Goal: Information Seeking & Learning: Learn about a topic

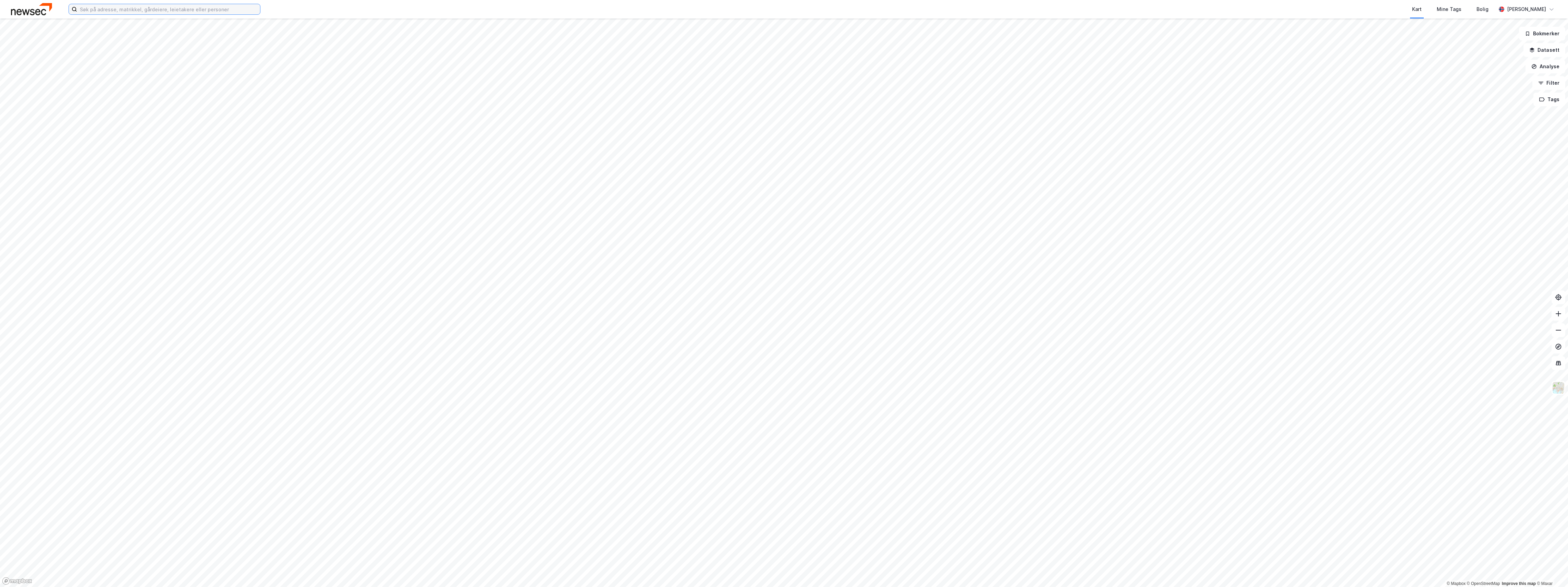
click at [121, 9] on input at bounding box center [169, 9] width 183 height 10
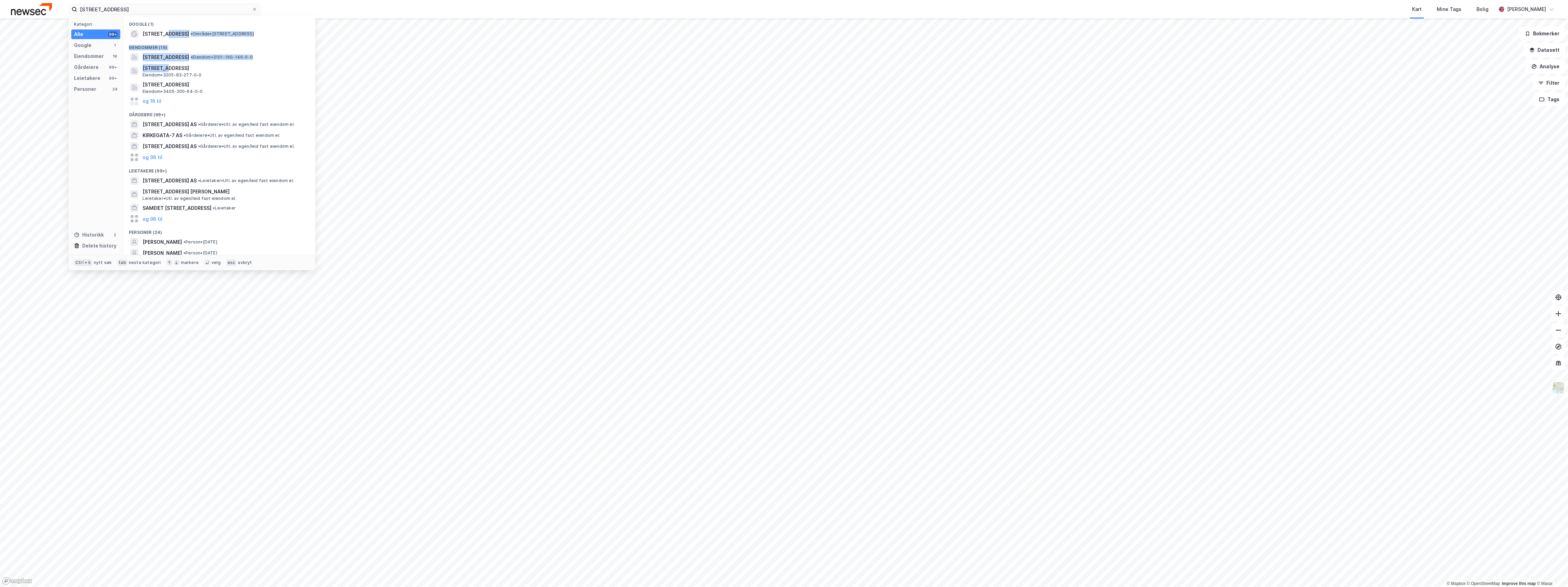
drag, startPoint x: 165, startPoint y: 32, endPoint x: 162, endPoint y: 44, distance: 12.4
click at [162, 44] on div "Google (1) [STREET_ADDRESS] • Område • [STREET_ADDRESS] Eiendommer (19) [STREET…" at bounding box center [219, 135] width 192 height 239
drag, startPoint x: 162, startPoint y: 44, endPoint x: 145, endPoint y: 9, distance: 38.9
click at [145, 9] on input "[STREET_ADDRESS]" at bounding box center [164, 9] width 175 height 10
type input "[STREET_ADDRESS]"
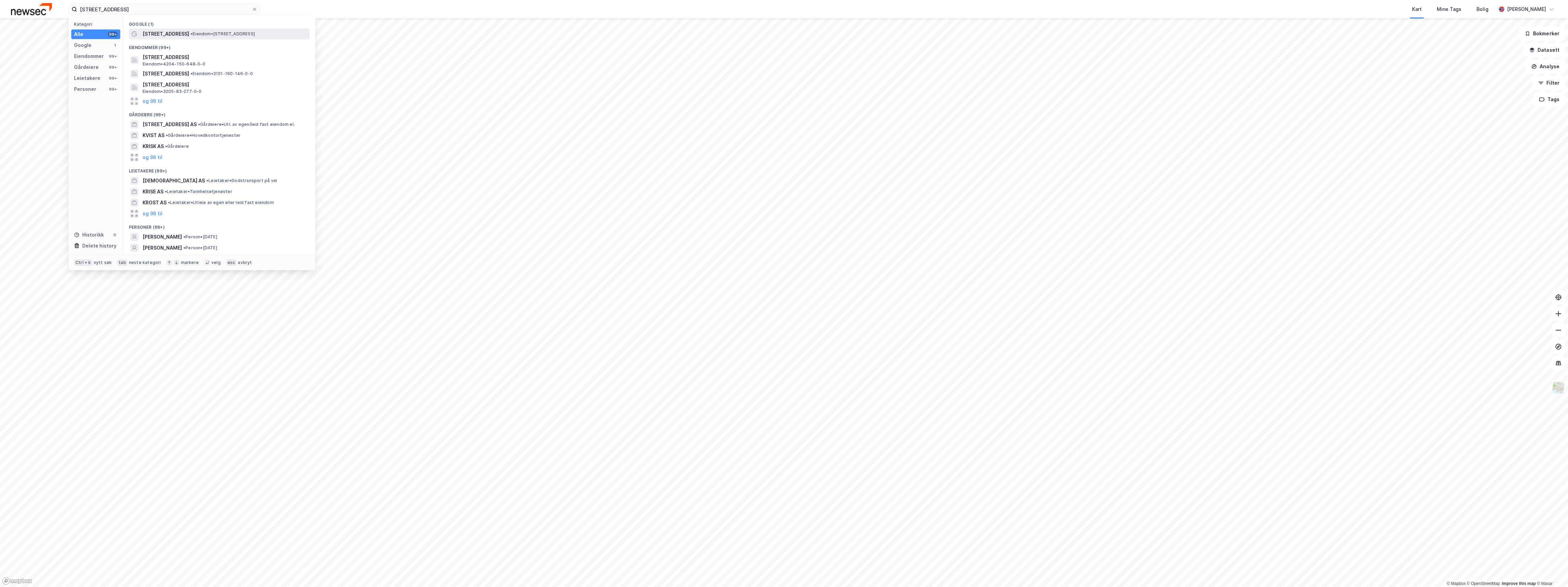
click at [191, 35] on span "• Eiendom • [STREET_ADDRESS]" at bounding box center [223, 33] width 65 height 5
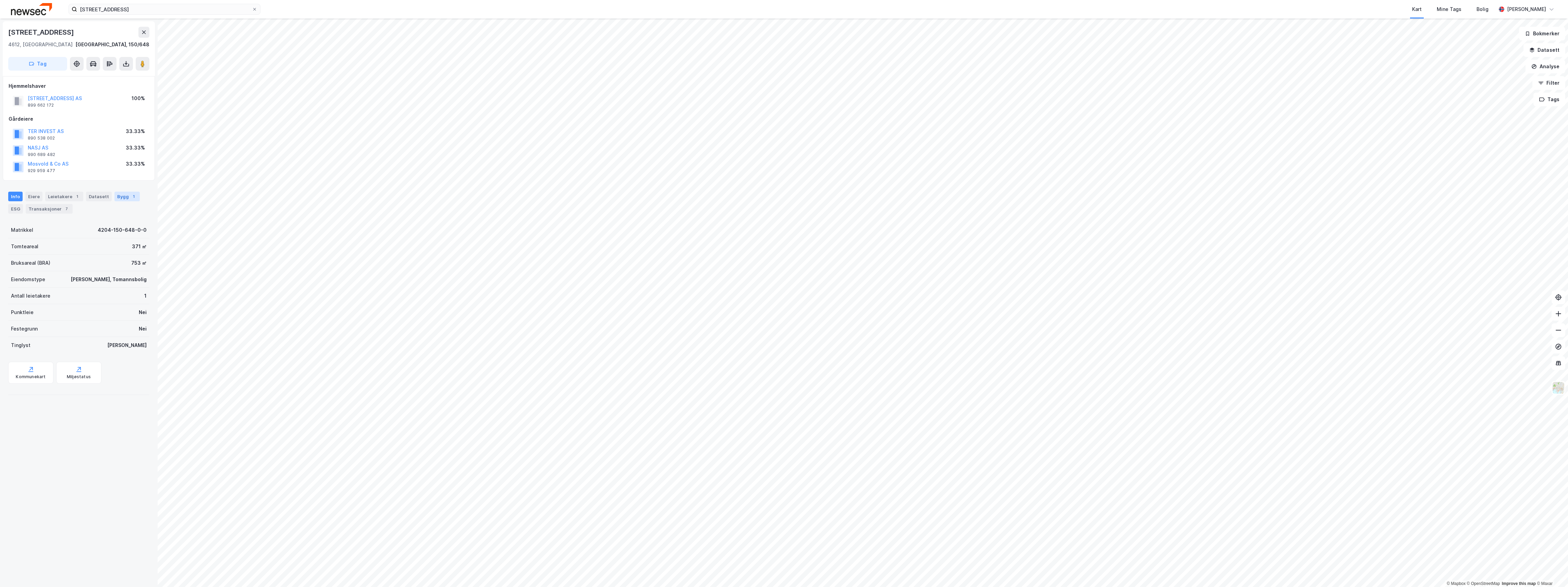
click at [117, 197] on div "Bygg 1" at bounding box center [127, 197] width 26 height 10
click at [41, 208] on div "Transaksjoner 7" at bounding box center [49, 209] width 47 height 10
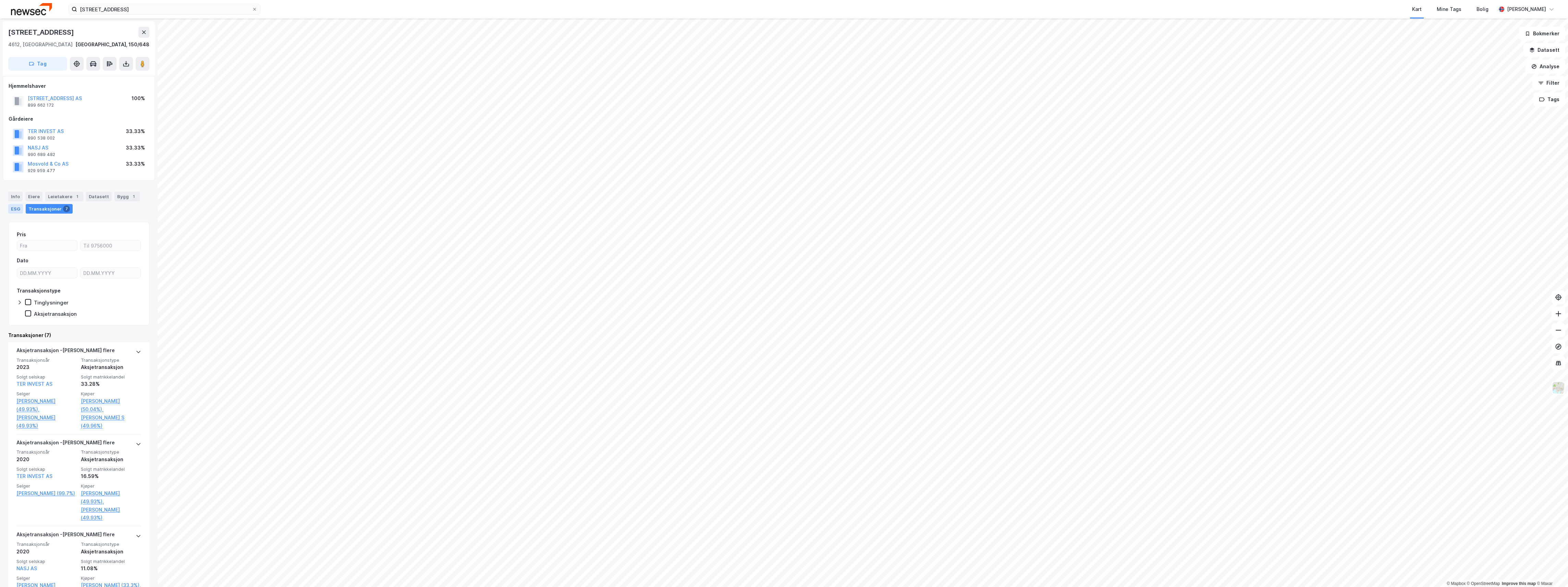
click at [13, 209] on div "ESG" at bounding box center [16, 209] width 15 height 10
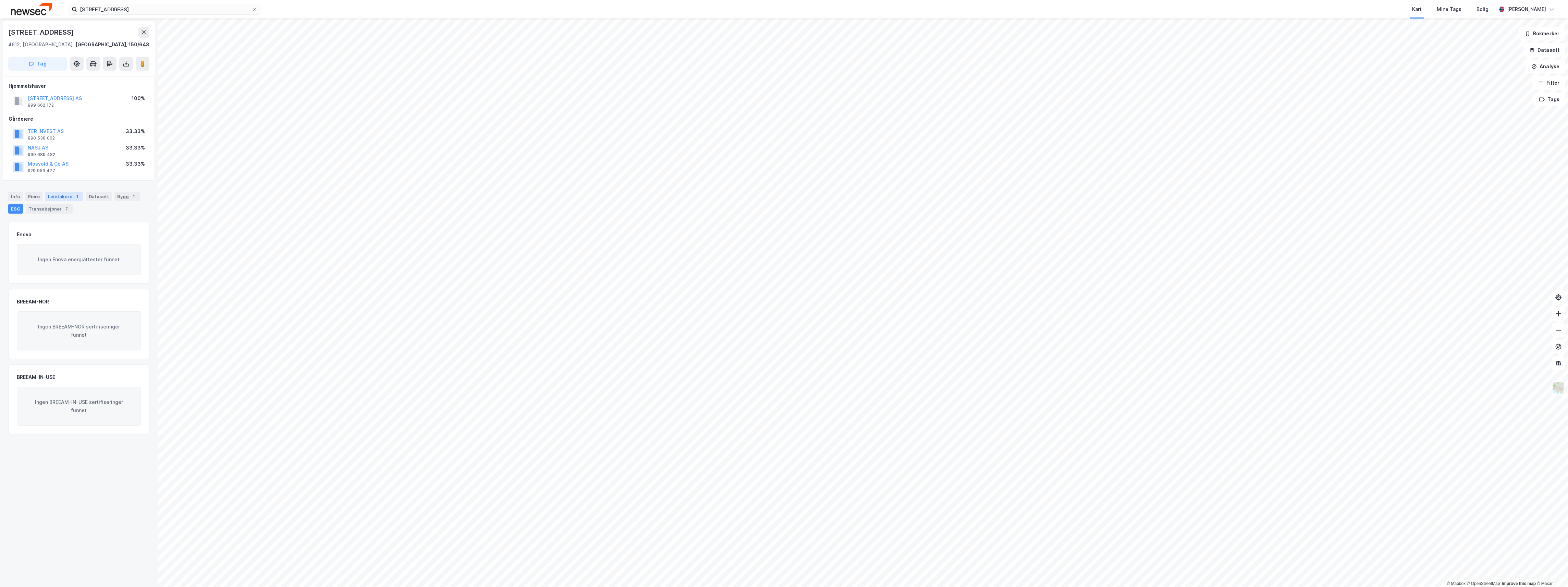
click at [62, 197] on div "Leietakere 1" at bounding box center [64, 197] width 38 height 10
click at [100, 199] on div "Datasett" at bounding box center [99, 197] width 26 height 10
click at [118, 195] on div "Bygg 1" at bounding box center [127, 197] width 26 height 10
click at [32, 195] on div "Eiere" at bounding box center [34, 197] width 17 height 10
click at [12, 194] on div "Info" at bounding box center [16, 197] width 15 height 10
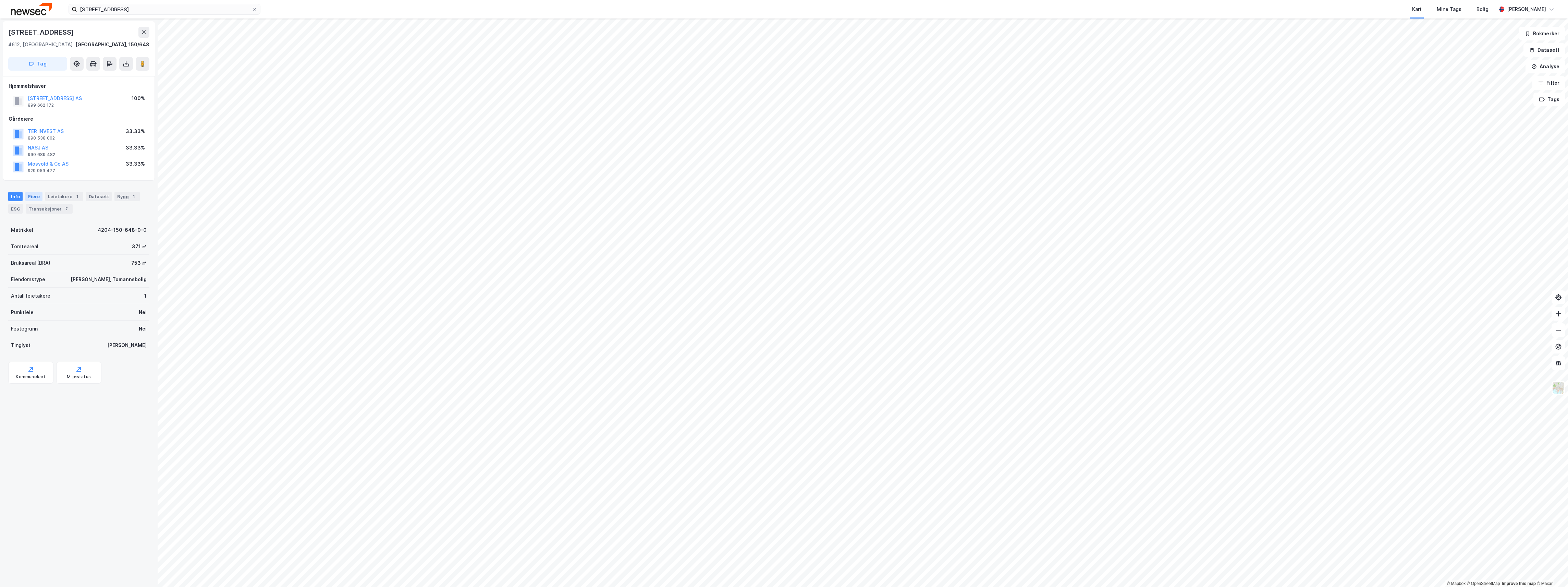
click at [37, 199] on div "Eiere" at bounding box center [34, 197] width 17 height 10
click at [57, 195] on div "Leietakere 1" at bounding box center [64, 197] width 38 height 10
click at [88, 195] on div "Datasett" at bounding box center [99, 197] width 26 height 10
click at [114, 195] on div "Bygg 1" at bounding box center [127, 197] width 26 height 10
click at [117, 273] on button "Vis" at bounding box center [125, 275] width 15 height 9
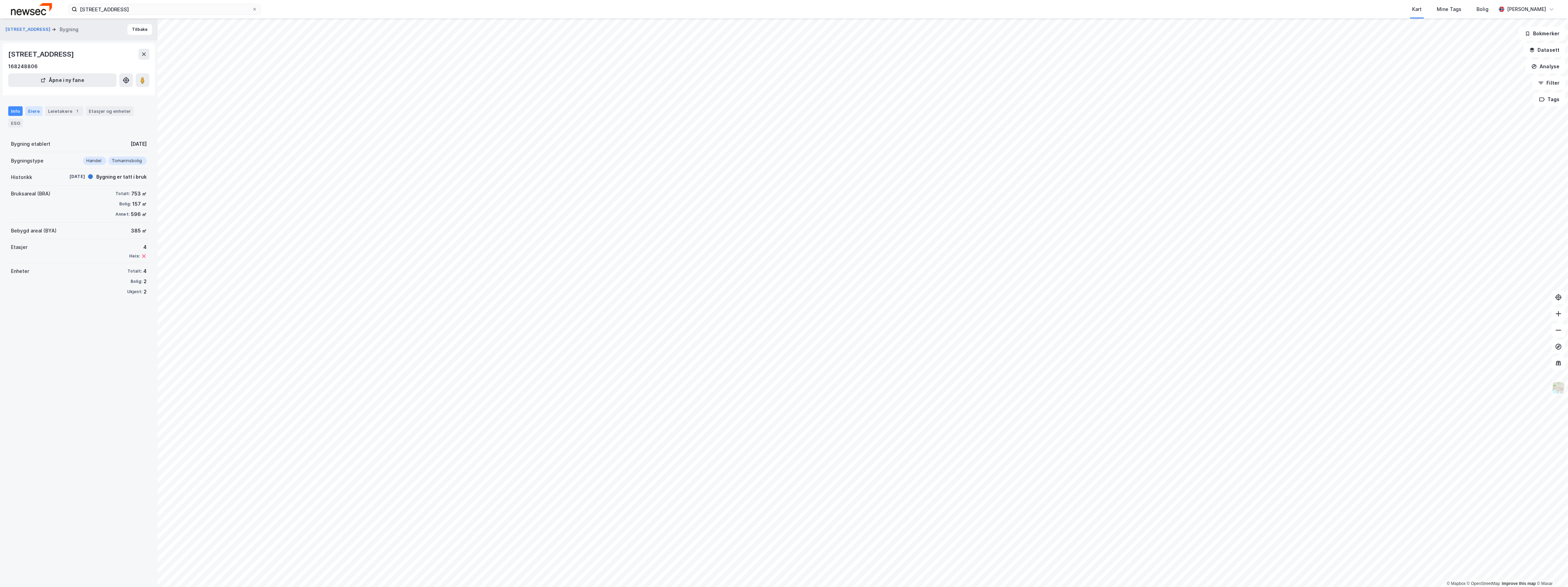
click at [33, 109] on div "Eiere" at bounding box center [34, 111] width 17 height 10
click at [63, 110] on div "Leietakere 1" at bounding box center [64, 111] width 38 height 10
click at [96, 108] on div "Etasjer og enheter" at bounding box center [110, 111] width 42 height 6
click at [108, 114] on div "Etasjer og enheter" at bounding box center [110, 111] width 42 height 6
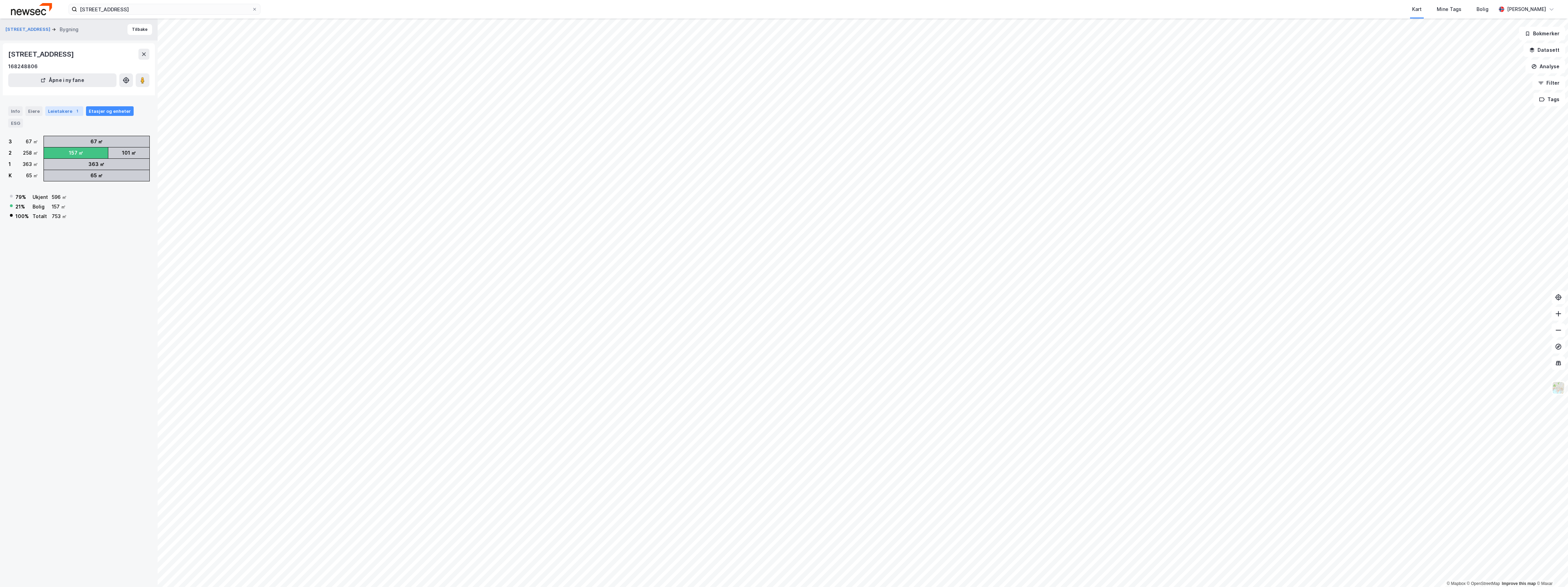
click at [62, 107] on div "Leietakere 1" at bounding box center [64, 111] width 38 height 10
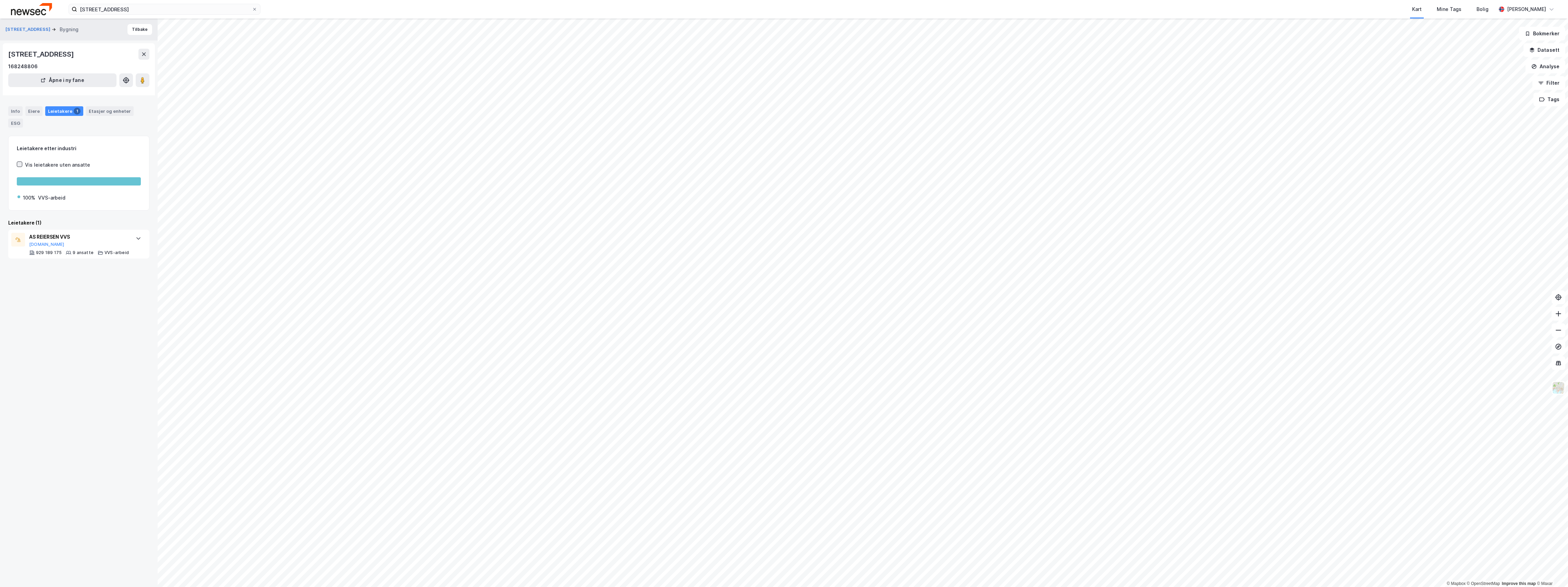
click at [19, 163] on icon at bounding box center [19, 164] width 5 height 5
click at [31, 105] on div "Info Eiere Leietakere 1 Etasjer og enheter ESG" at bounding box center [79, 114] width 158 height 32
click at [30, 107] on div "Eiere" at bounding box center [34, 111] width 17 height 10
click at [14, 108] on div "Info" at bounding box center [16, 111] width 15 height 10
click at [118, 159] on div "Tomannsbolig" at bounding box center [127, 161] width 38 height 9
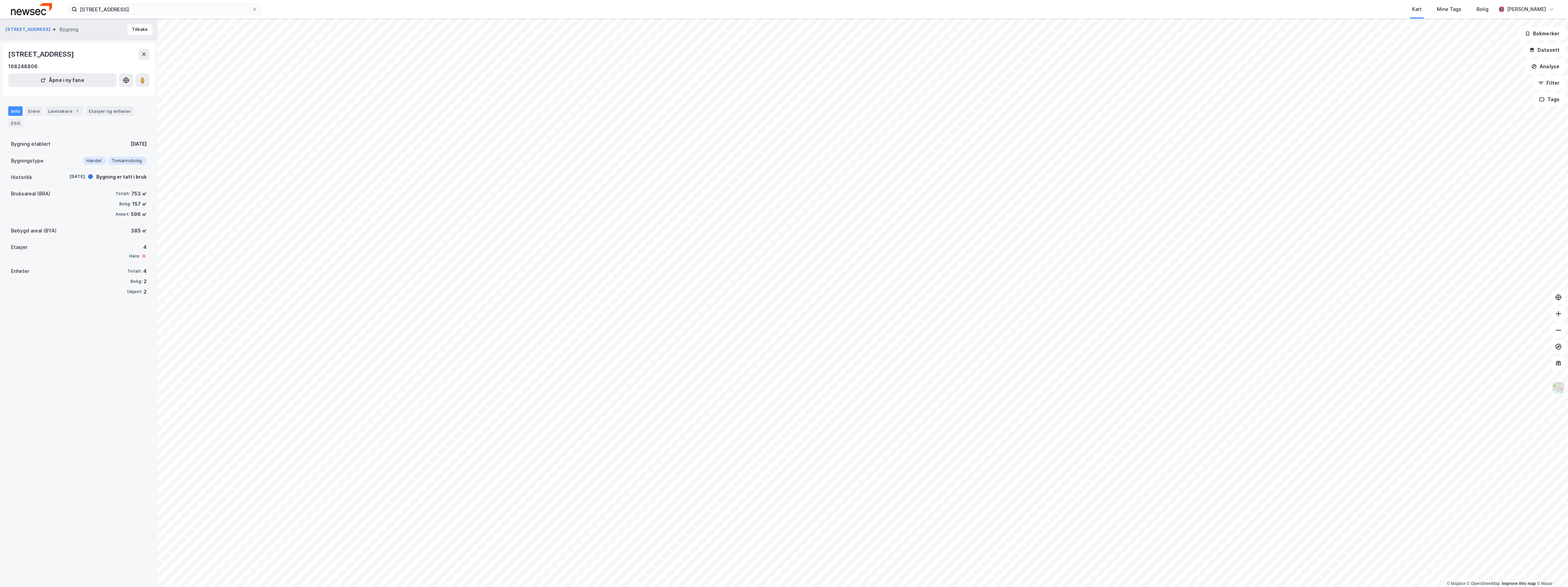
click at [105, 174] on div "Bygning er tatt i bruk" at bounding box center [121, 177] width 51 height 9
click at [61, 78] on button "Åpne i ny fane" at bounding box center [63, 80] width 108 height 14
click at [133, 26] on button "Tilbake" at bounding box center [139, 29] width 25 height 11
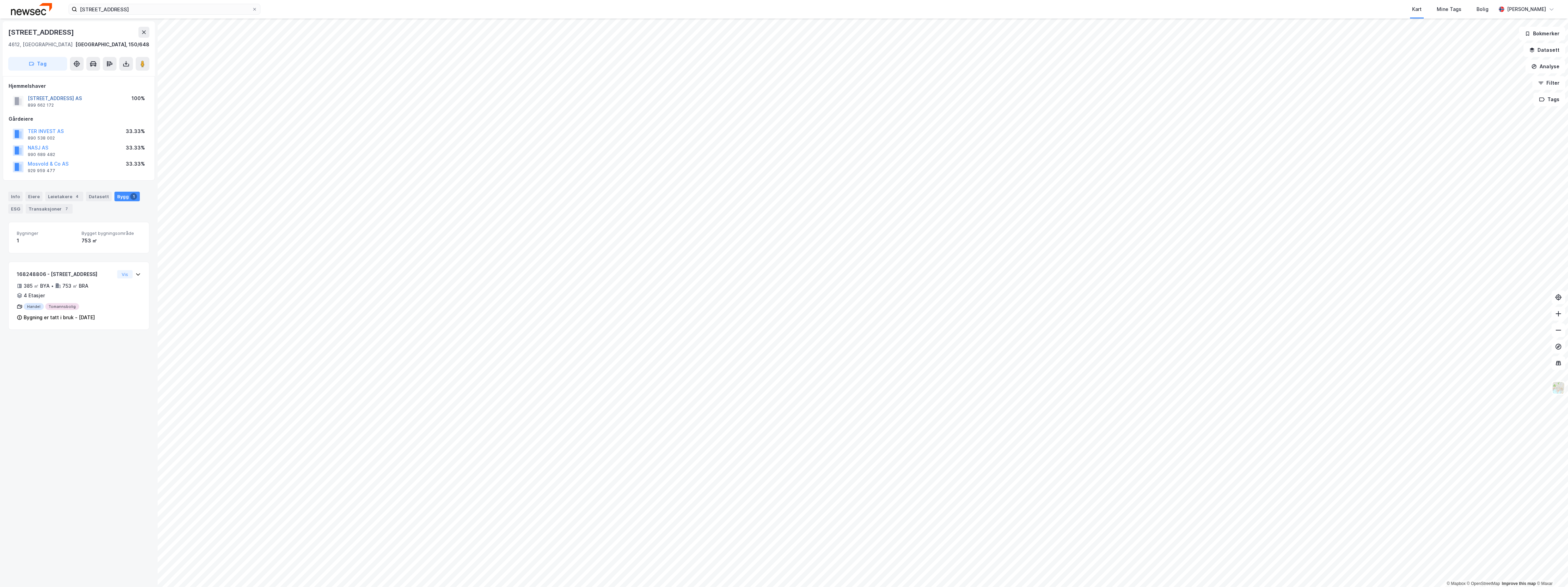
click at [0, 0] on button "[STREET_ADDRESS] AS" at bounding box center [0, 0] width 0 height 0
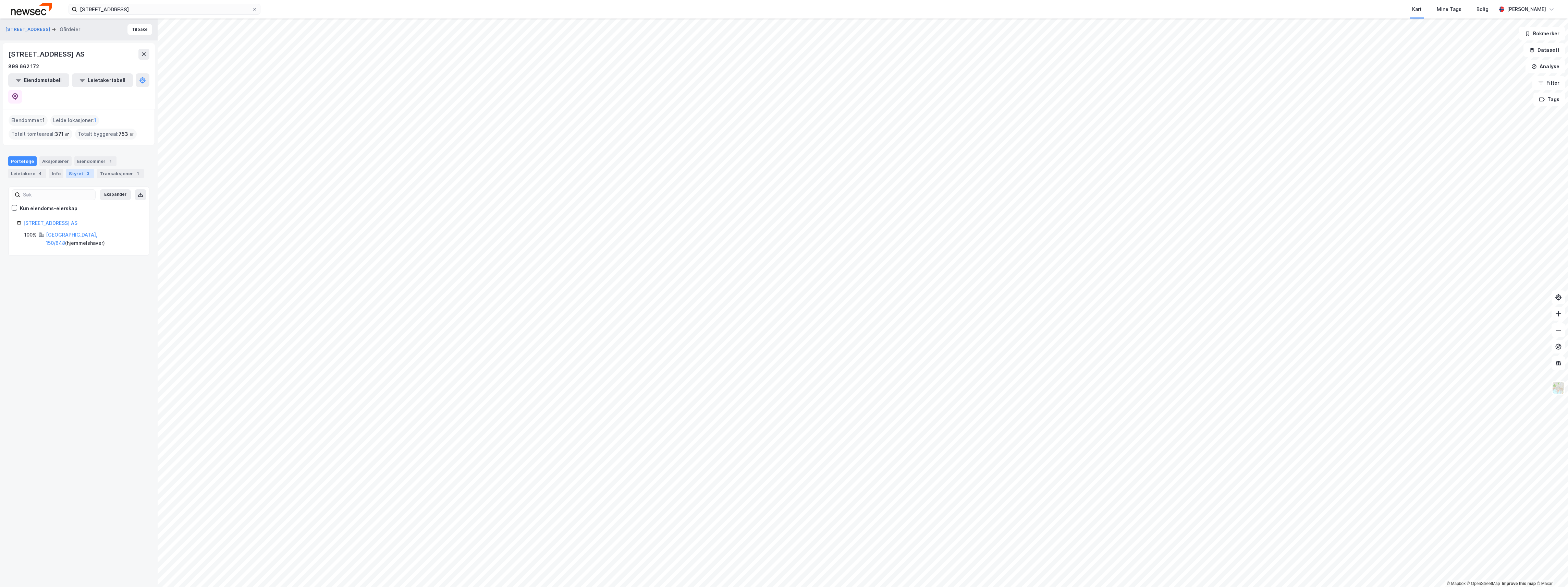
click at [75, 169] on div "Styret 3" at bounding box center [80, 174] width 28 height 10
click at [96, 77] on button "Leietakertabell" at bounding box center [102, 80] width 61 height 14
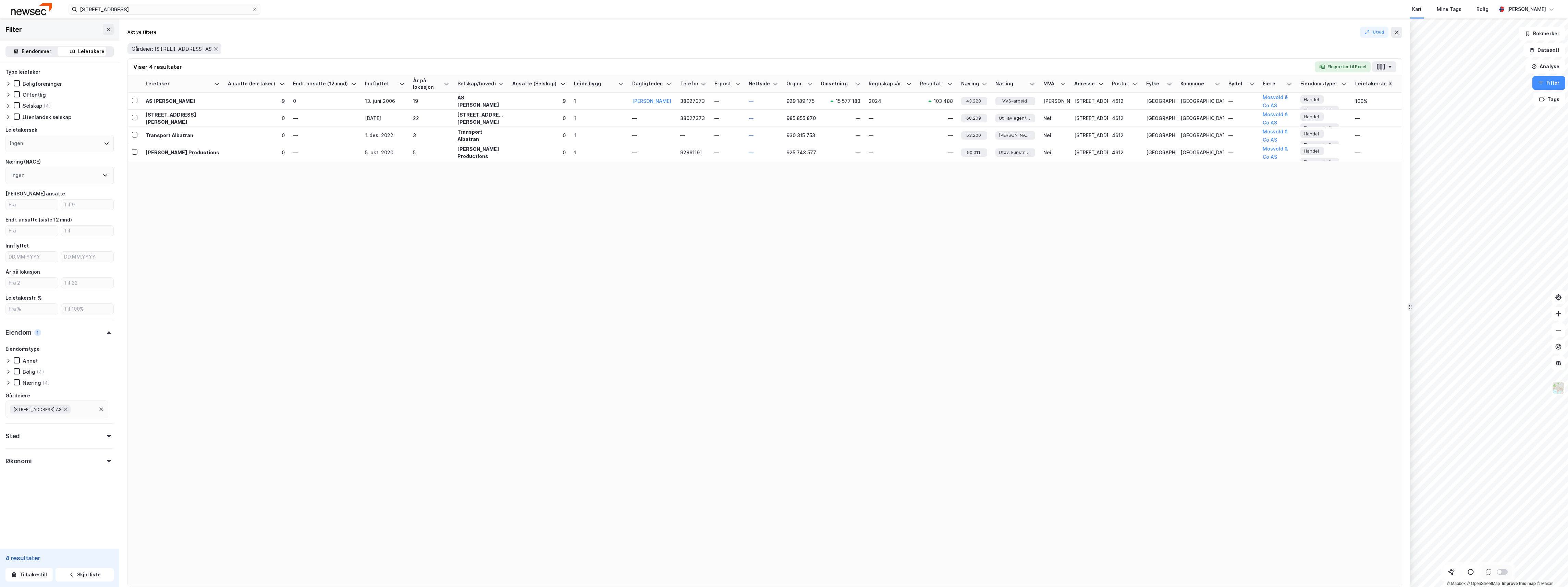
click at [91, 49] on div "Leietakere" at bounding box center [91, 52] width 26 height 9
click at [44, 48] on div "Eiendommer" at bounding box center [36, 52] width 30 height 9
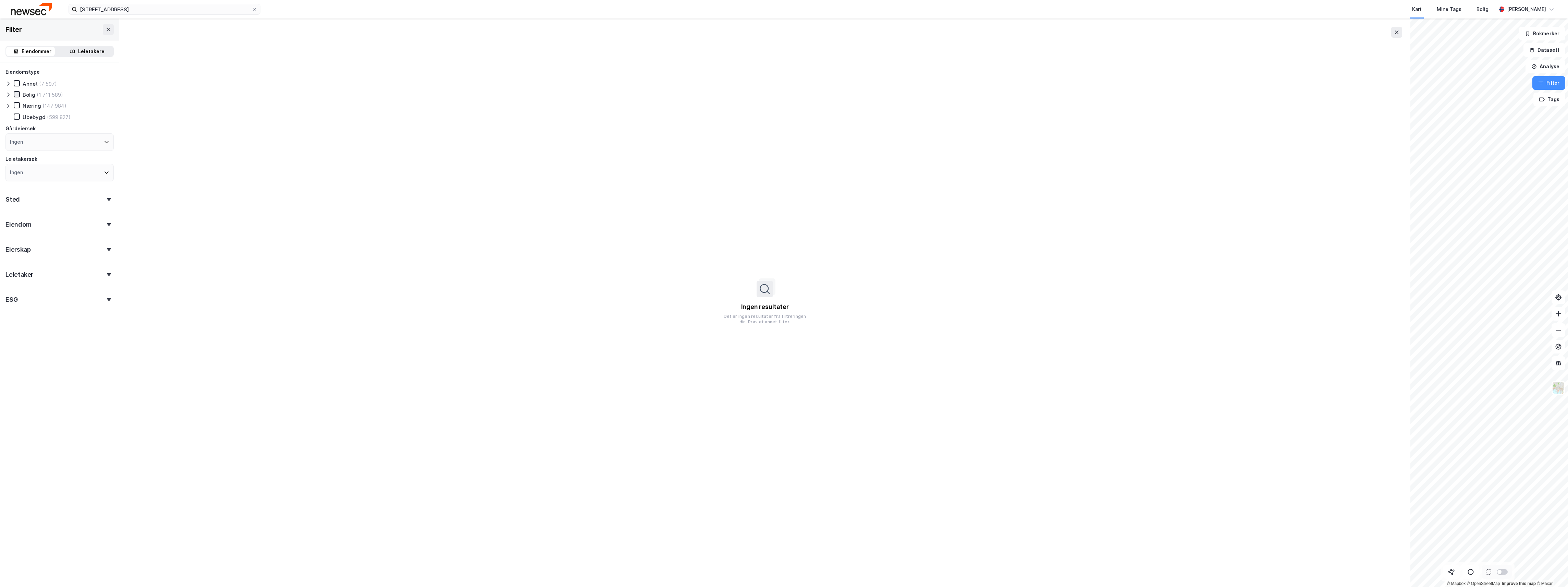
click at [18, 94] on icon at bounding box center [17, 94] width 5 height 5
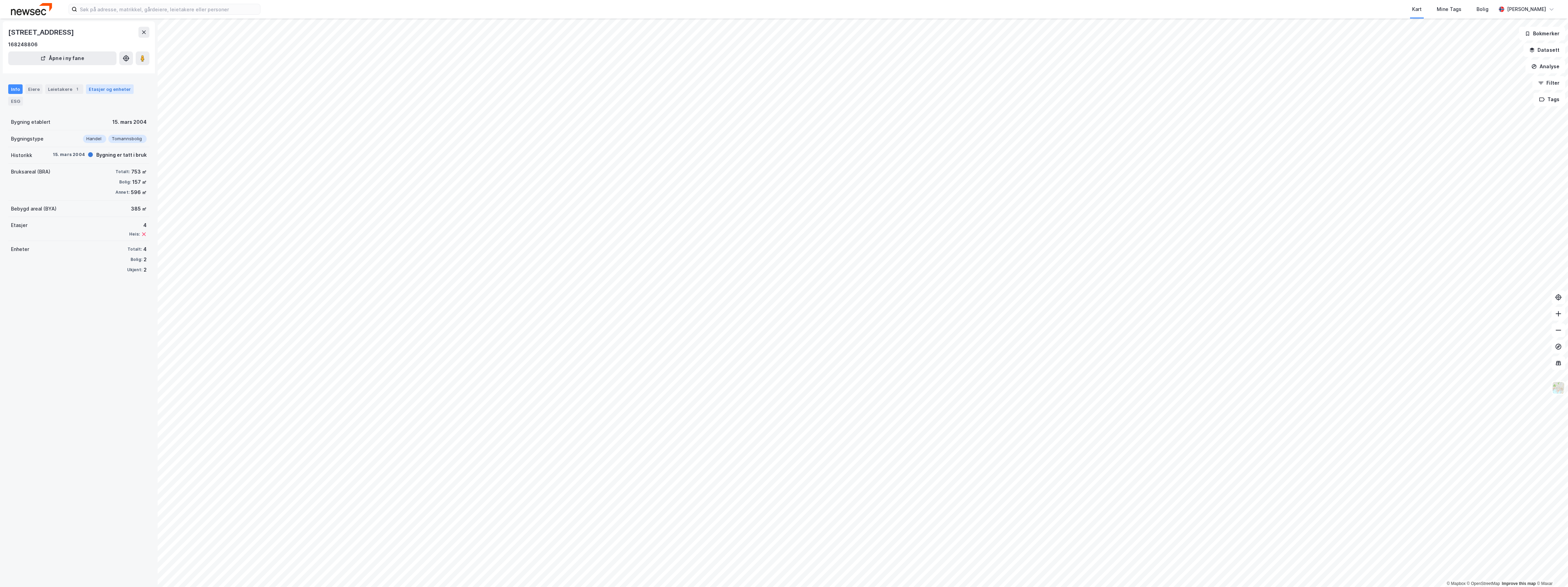
click at [104, 88] on div "Etasjer og enheter" at bounding box center [110, 89] width 42 height 6
